Goal: Information Seeking & Learning: Learn about a topic

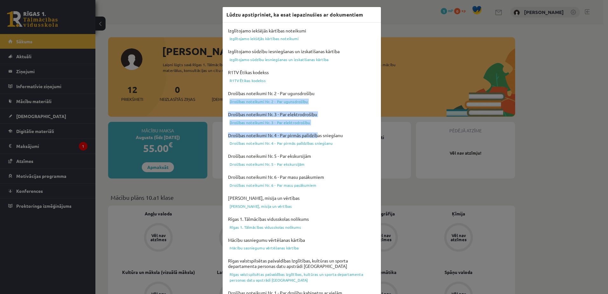
drag, startPoint x: 317, startPoint y: 131, endPoint x: 337, endPoint y: 88, distance: 46.7
click at [337, 88] on div "Izglītojamo iekšējās kārtības noteikumi Izglītojamo iekšējās kārtības noteikumi…" at bounding box center [302, 226] width 151 height 400
click at [351, 101] on link "Drošības noteikumi Nr. 2 - Par ugunsdrošību" at bounding box center [302, 102] width 151 height 8
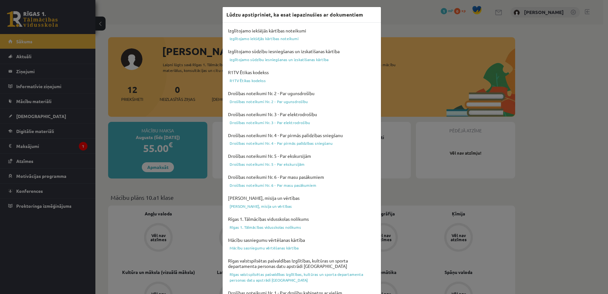
click at [354, 13] on h3 "Lūdzu apstipriniet, ka esat iepazinušies ar dokumentiem" at bounding box center [295, 15] width 137 height 8
drag, startPoint x: 358, startPoint y: 92, endPoint x: 364, endPoint y: 12, distance: 80.1
click at [364, 12] on div "Lūdzu apstipriniet, ka esat iepazinušies ar dokumentiem" at bounding box center [302, 15] width 158 height 16
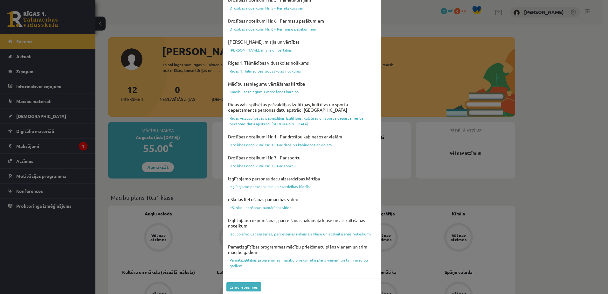
scroll to position [164, 0]
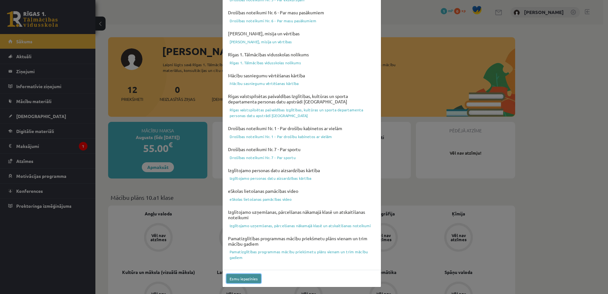
click at [228, 279] on button "Esmu iepazinies" at bounding box center [244, 278] width 35 height 9
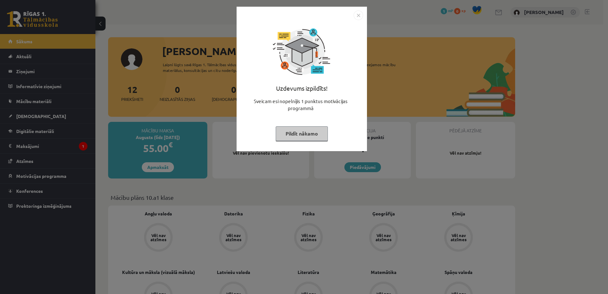
click at [302, 135] on button "Pildīt nākamo" at bounding box center [302, 133] width 52 height 15
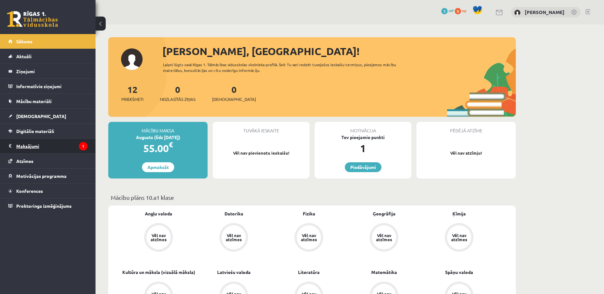
click at [57, 144] on legend "Maksājumi 1" at bounding box center [51, 146] width 71 height 15
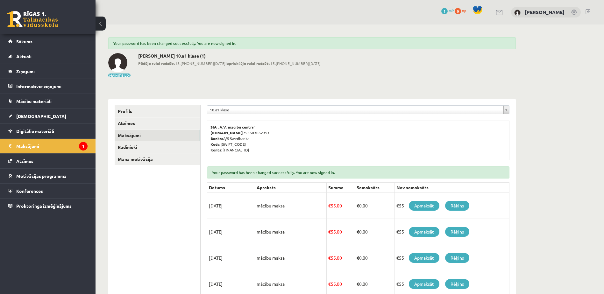
click at [27, 11] on div "0 Dāvanas 1 mP 0 xp" at bounding box center [47, 17] width 95 height 34
click at [10, 42] on link "Sākums" at bounding box center [47, 41] width 79 height 15
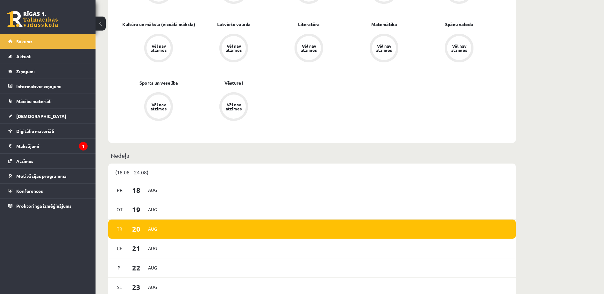
scroll to position [250, 0]
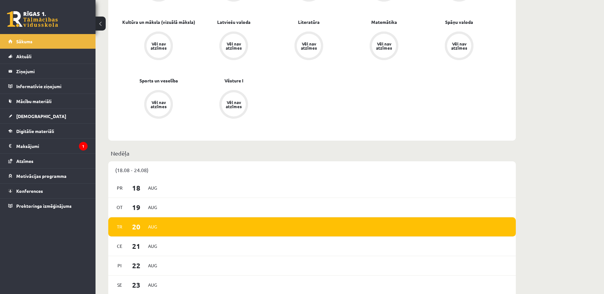
drag, startPoint x: 0, startPoint y: 0, endPoint x: 261, endPoint y: 37, distance: 263.8
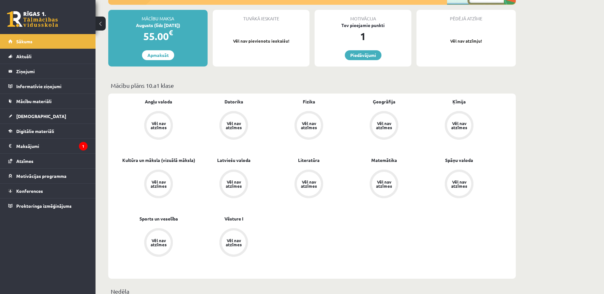
scroll to position [97, 0]
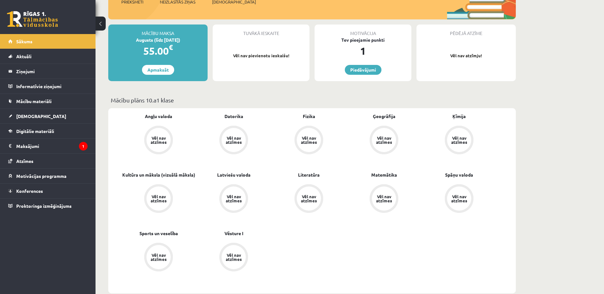
drag, startPoint x: 261, startPoint y: 37, endPoint x: 552, endPoint y: 80, distance: 294.1
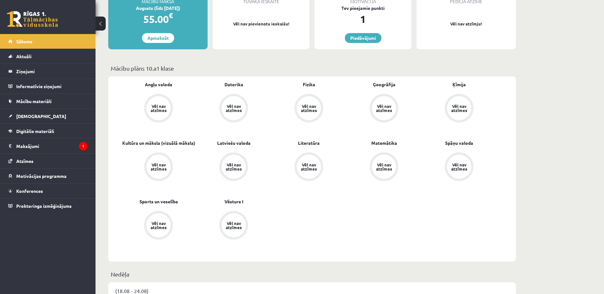
scroll to position [129, 0]
click at [455, 143] on link "Spāņu valoda" at bounding box center [459, 142] width 28 height 7
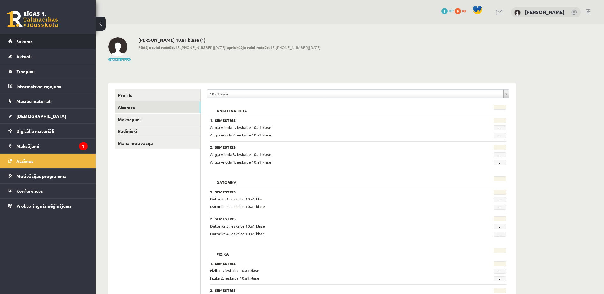
click at [37, 39] on link "Sākums" at bounding box center [47, 41] width 79 height 15
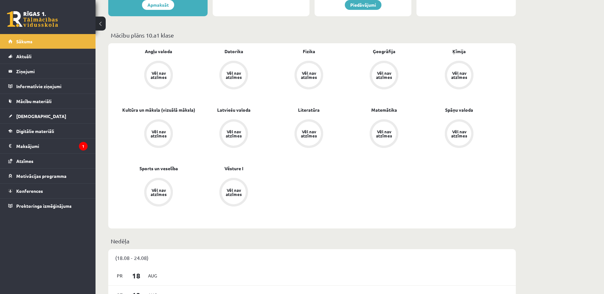
scroll to position [163, 0]
click at [42, 59] on link "Aktuāli" at bounding box center [47, 56] width 79 height 15
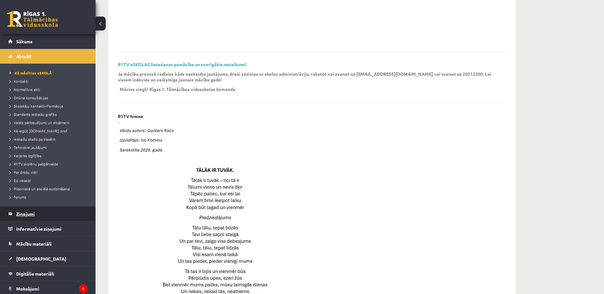
click at [53, 218] on legend "Ziņojumi 0" at bounding box center [51, 213] width 71 height 15
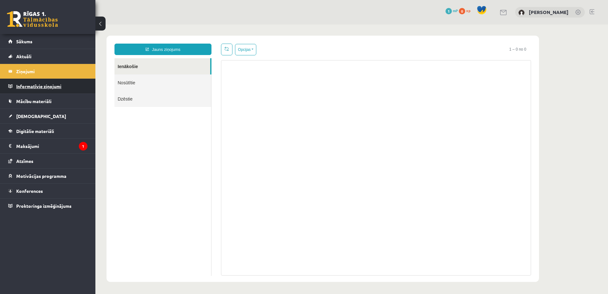
click at [45, 86] on legend "Informatīvie ziņojumi 0" at bounding box center [51, 86] width 71 height 15
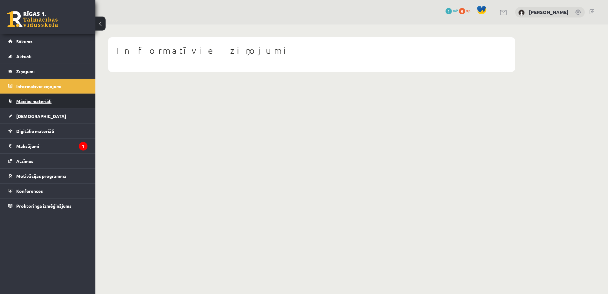
click at [46, 96] on link "Mācību materiāli" at bounding box center [47, 101] width 79 height 15
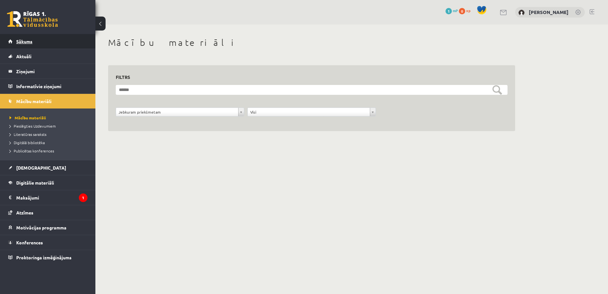
click at [40, 42] on link "Sākums" at bounding box center [47, 41] width 79 height 15
